Goal: Information Seeking & Learning: Compare options

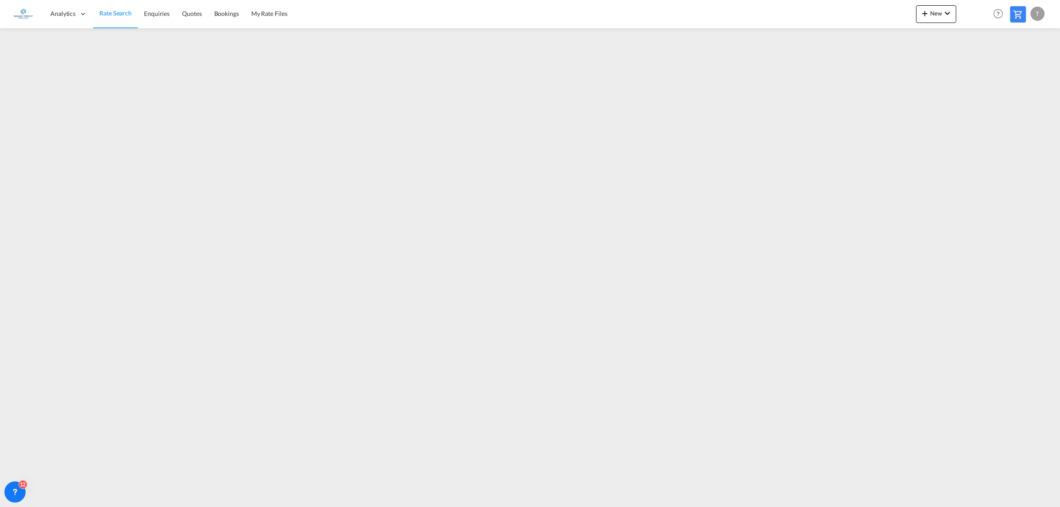
click at [121, 13] on span "Rate Search" at bounding box center [115, 13] width 32 height 8
